Goal: Transaction & Acquisition: Subscribe to service/newsletter

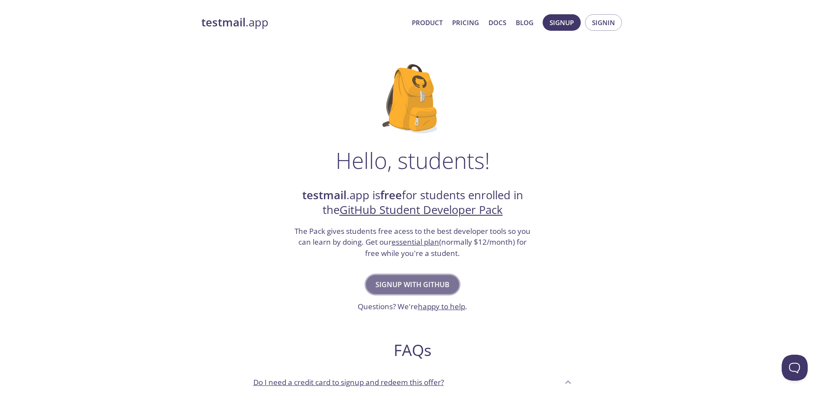
click at [416, 278] on button "Signup with GitHub" at bounding box center [412, 284] width 93 height 19
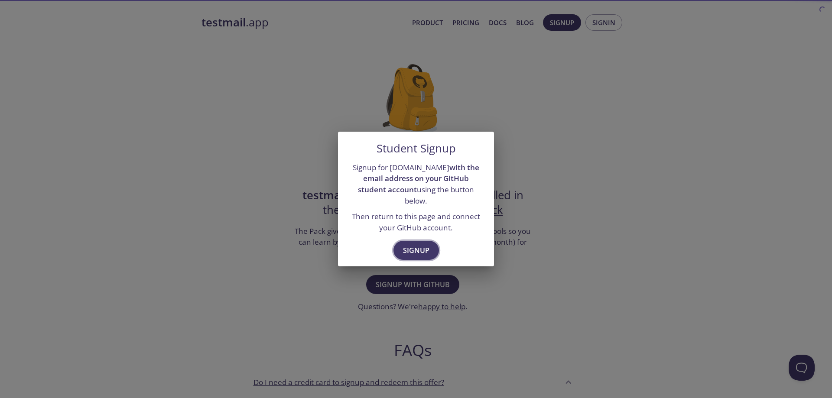
click at [421, 244] on span "Signup" at bounding box center [416, 250] width 26 height 12
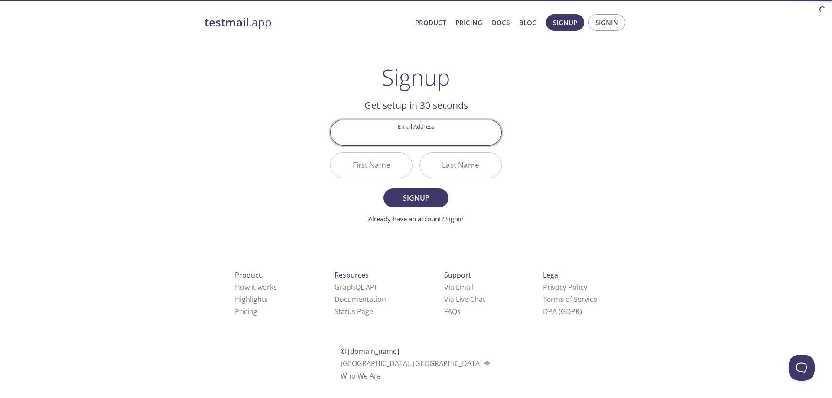
click at [416, 131] on input "Email Address" at bounding box center [416, 132] width 171 height 25
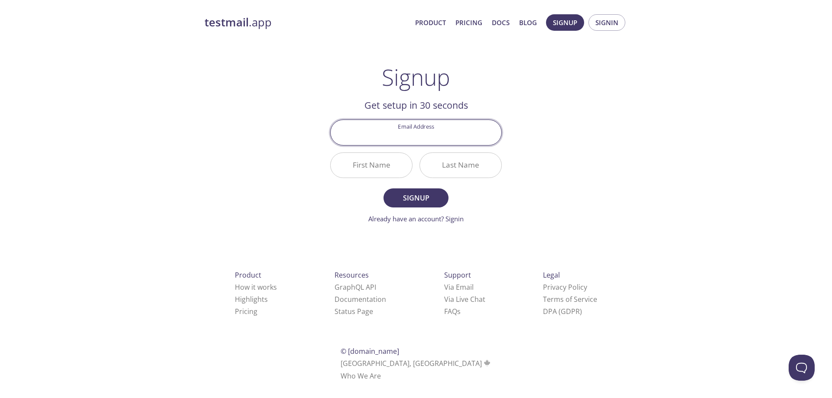
type input "[EMAIL_ADDRESS][DOMAIN_NAME]"
click at [388, 163] on input "First Name" at bounding box center [371, 165] width 81 height 25
type input "Daud"
click at [458, 169] on input "Last Name" at bounding box center [460, 165] width 81 height 25
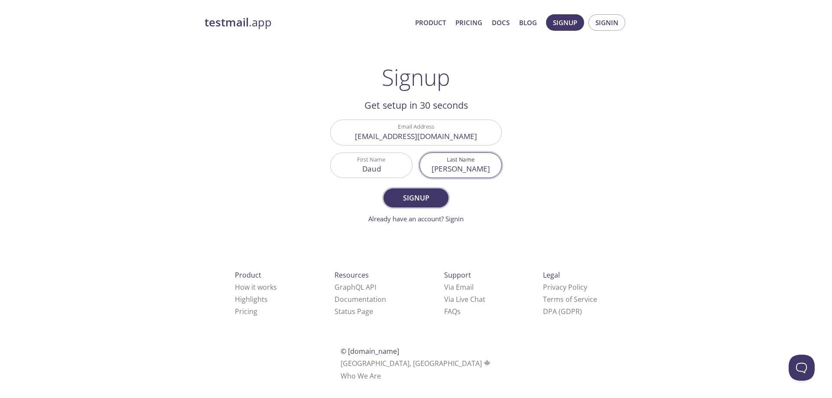
type input "[PERSON_NAME]"
click at [425, 201] on span "Signup" at bounding box center [416, 198] width 46 height 12
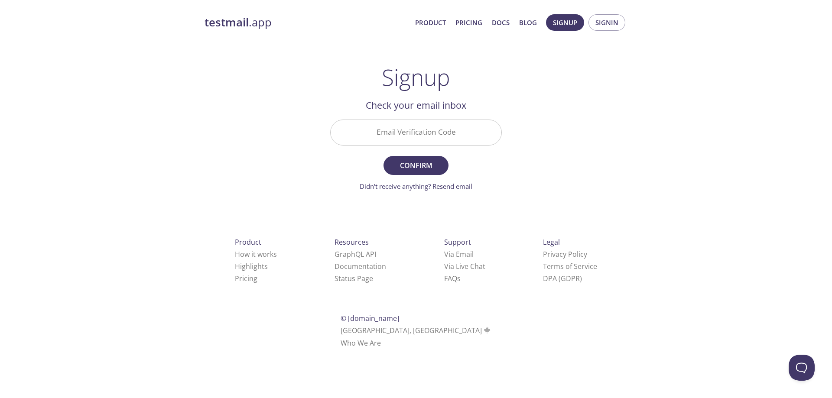
click at [445, 135] on input "Email Verification Code" at bounding box center [416, 132] width 171 height 25
paste input "UN5ZN6X"
type input "UN5ZN6X"
click at [549, 171] on div "testmail .app Product Pricing Docs Blog Signup Signin Signup Get setup in 30 se…" at bounding box center [416, 191] width 444 height 365
click at [425, 165] on span "Confirm" at bounding box center [416, 165] width 46 height 12
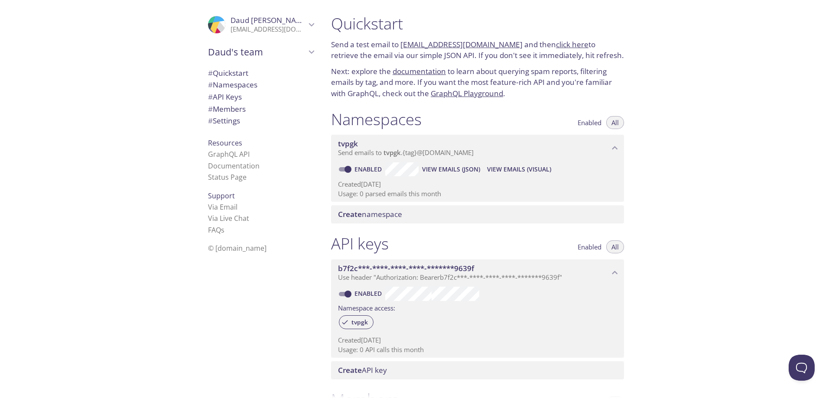
click at [368, 215] on span "Create namespace" at bounding box center [370, 214] width 64 height 10
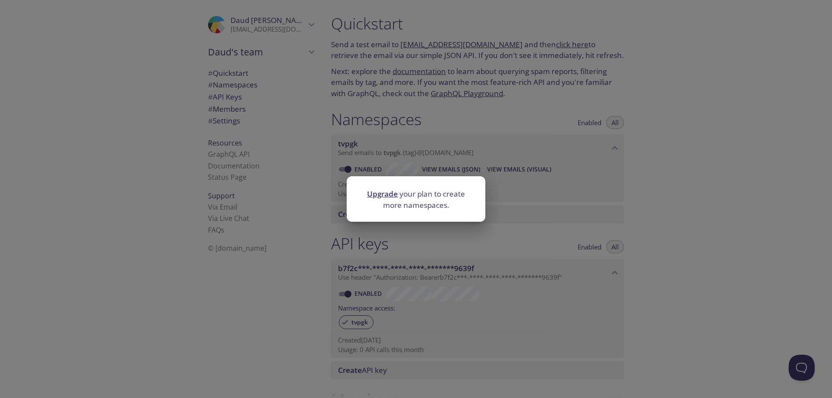
click at [680, 219] on div "Upgrade your plan to create more namespaces." at bounding box center [416, 199] width 832 height 398
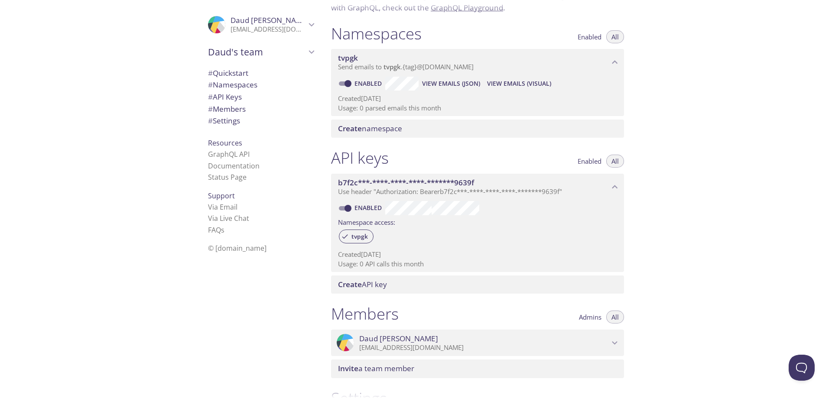
scroll to position [87, 0]
click at [400, 179] on span "b7f2c***-****-****-****-*******9639f" at bounding box center [406, 182] width 136 height 10
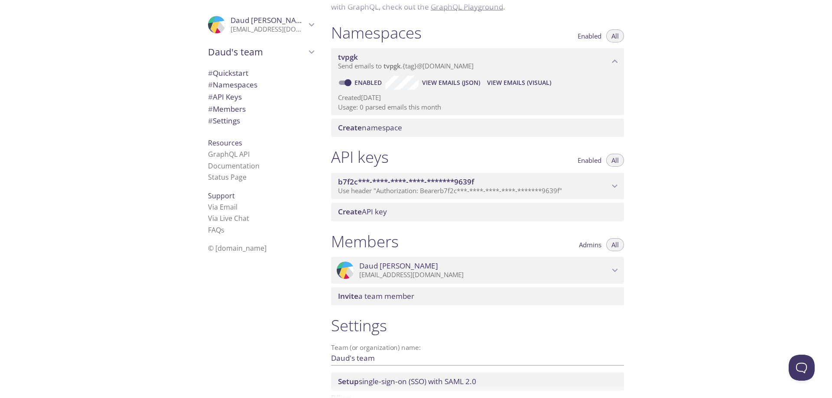
click at [400, 179] on span "b7f2c***-****-****-****-*******9639f" at bounding box center [406, 182] width 136 height 10
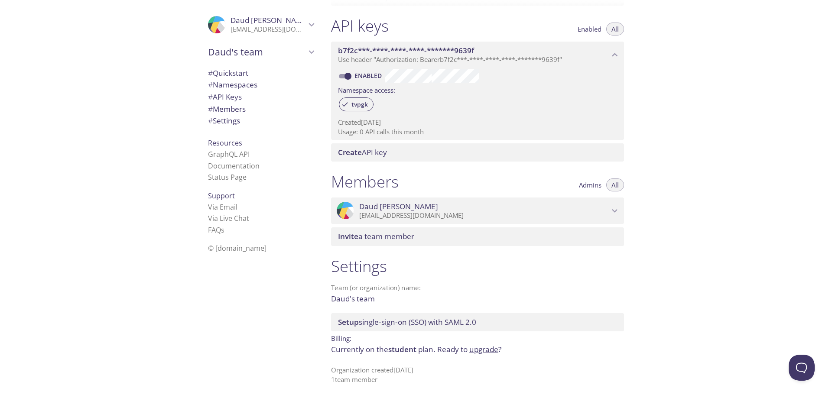
scroll to position [0, 0]
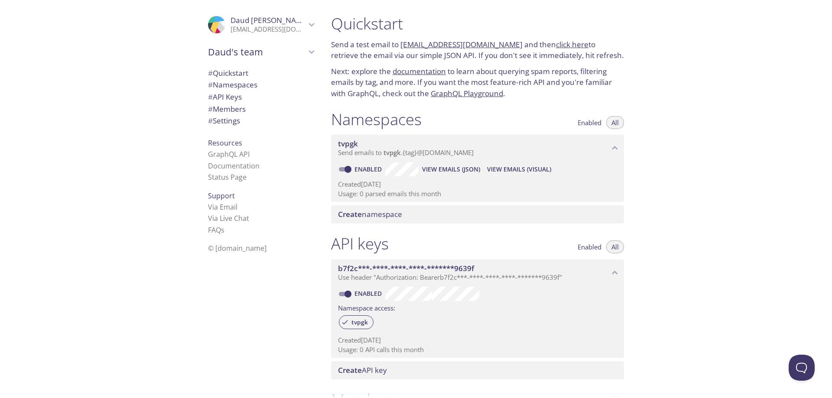
click at [508, 166] on span "View Emails (Visual)" at bounding box center [519, 169] width 64 height 10
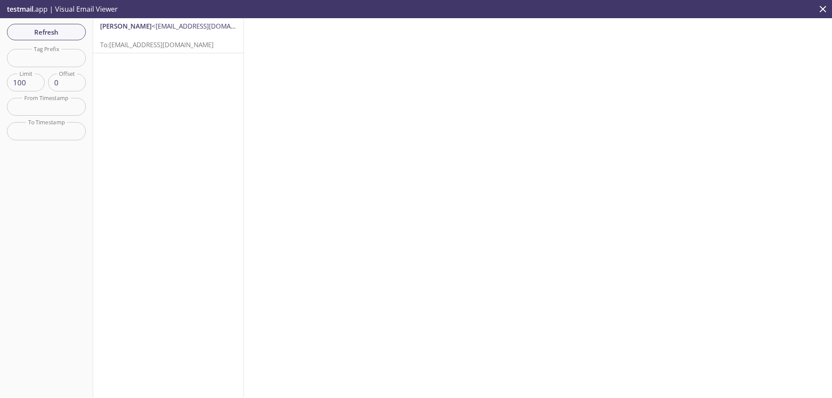
click at [114, 39] on p "To: [EMAIL_ADDRESS][DOMAIN_NAME]" at bounding box center [168, 40] width 136 height 19
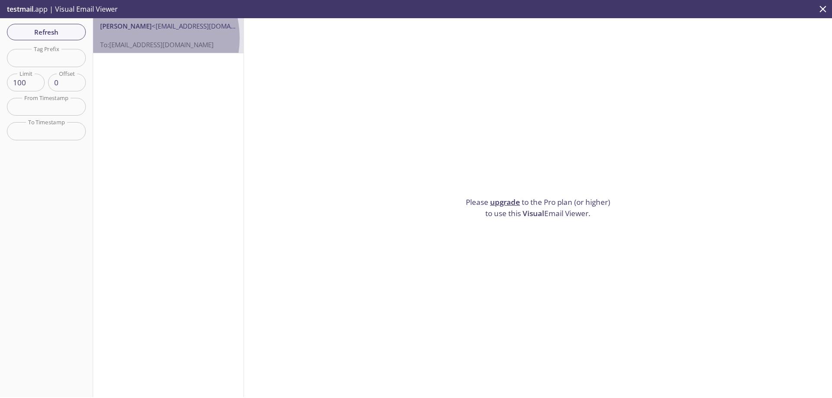
click at [140, 38] on p "To: [EMAIL_ADDRESS][DOMAIN_NAME]" at bounding box center [168, 40] width 136 height 19
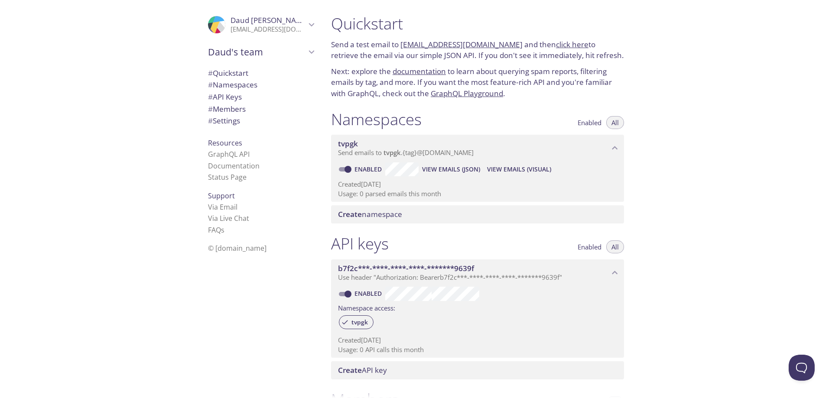
click at [556, 45] on link "click here" at bounding box center [572, 44] width 32 height 10
drag, startPoint x: 498, startPoint y: 168, endPoint x: 492, endPoint y: 171, distance: 6.8
click at [492, 171] on span "View Emails (Visual)" at bounding box center [519, 169] width 64 height 10
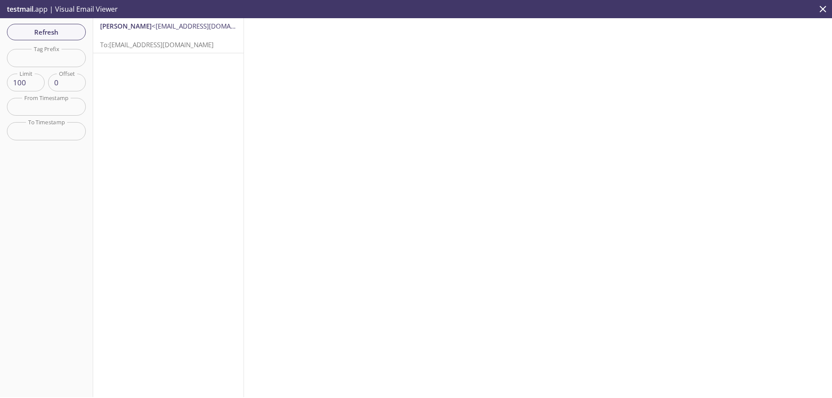
click at [110, 39] on p "To: tvpgk.test@inbox.testmail.app" at bounding box center [168, 40] width 136 height 19
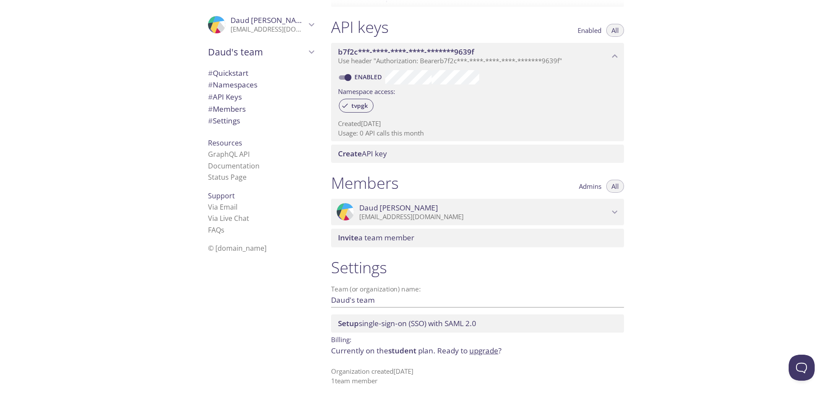
scroll to position [218, 0]
click at [451, 319] on span "Setup single-sign-on (SSO) with SAML 2.0" at bounding box center [407, 322] width 138 height 10
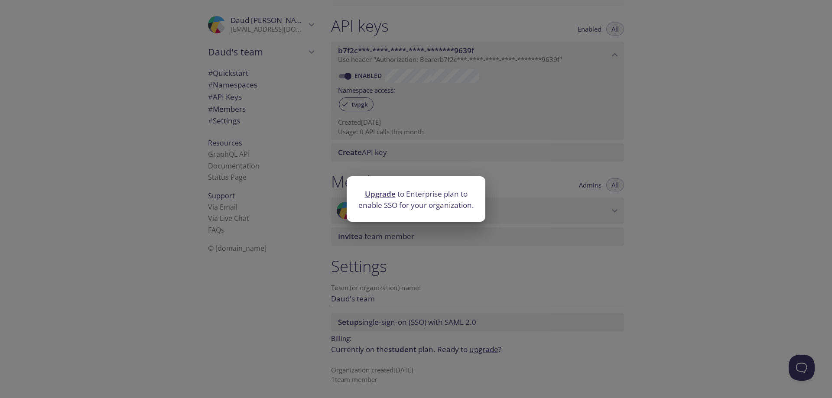
click at [451, 318] on div "Upgrade to Enterprise plan to enable SSO for your organization." at bounding box center [416, 199] width 832 height 398
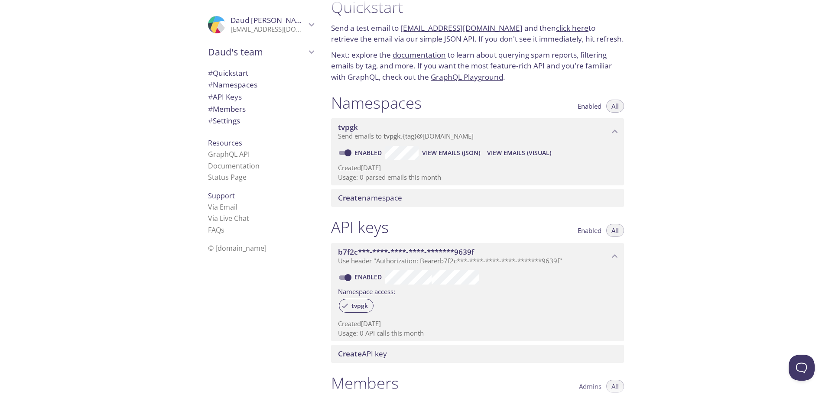
scroll to position [1, 0]
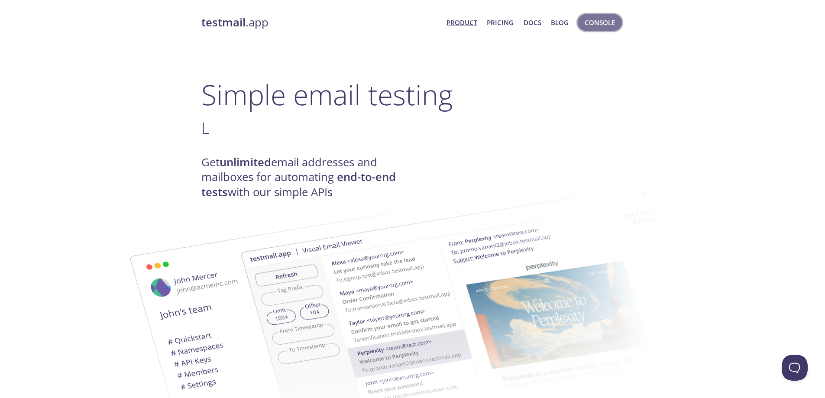
click at [588, 19] on span "Console" at bounding box center [600, 22] width 30 height 11
